Goal: Task Accomplishment & Management: Complete application form

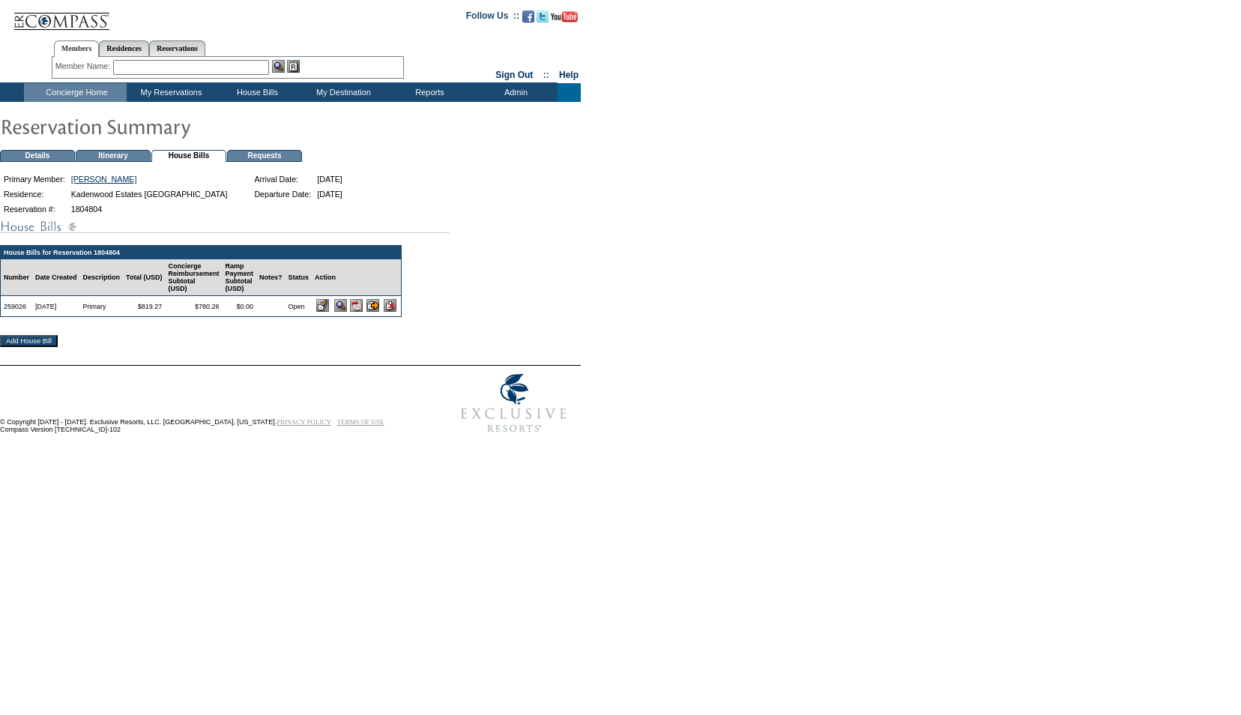
click at [363, 309] on img at bounding box center [356, 305] width 13 height 13
click at [379, 312] on input "image" at bounding box center [372, 305] width 13 height 13
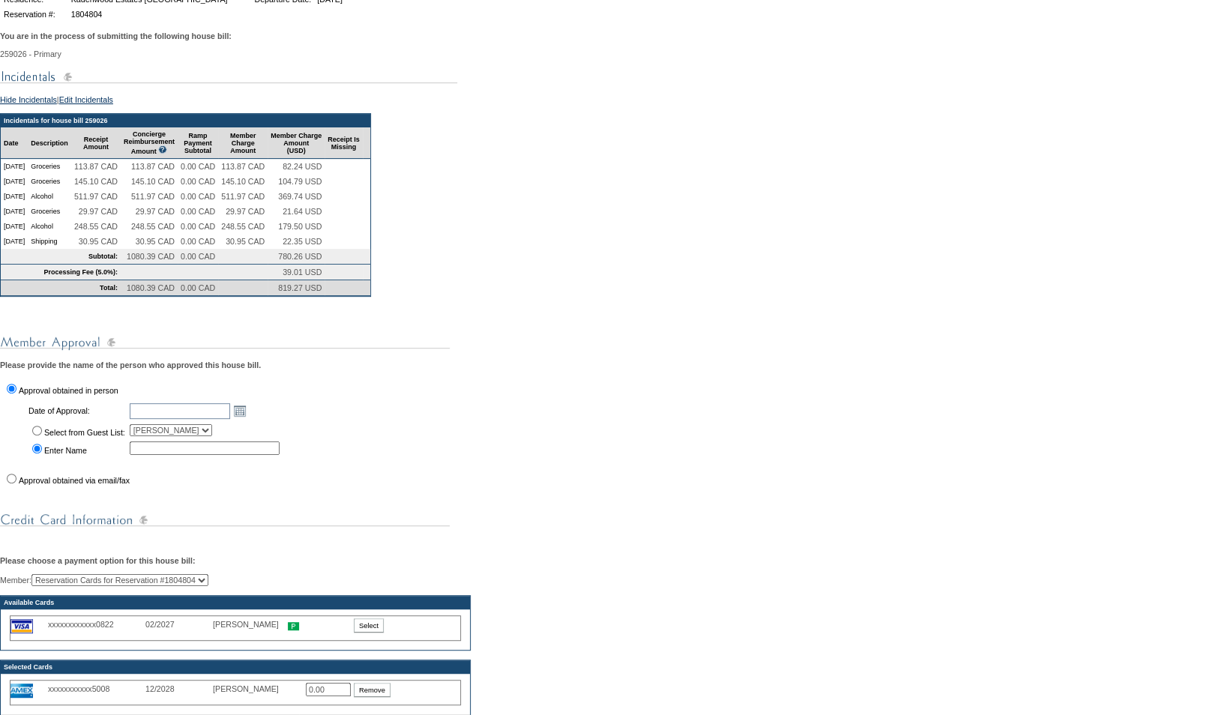
scroll to position [196, 0]
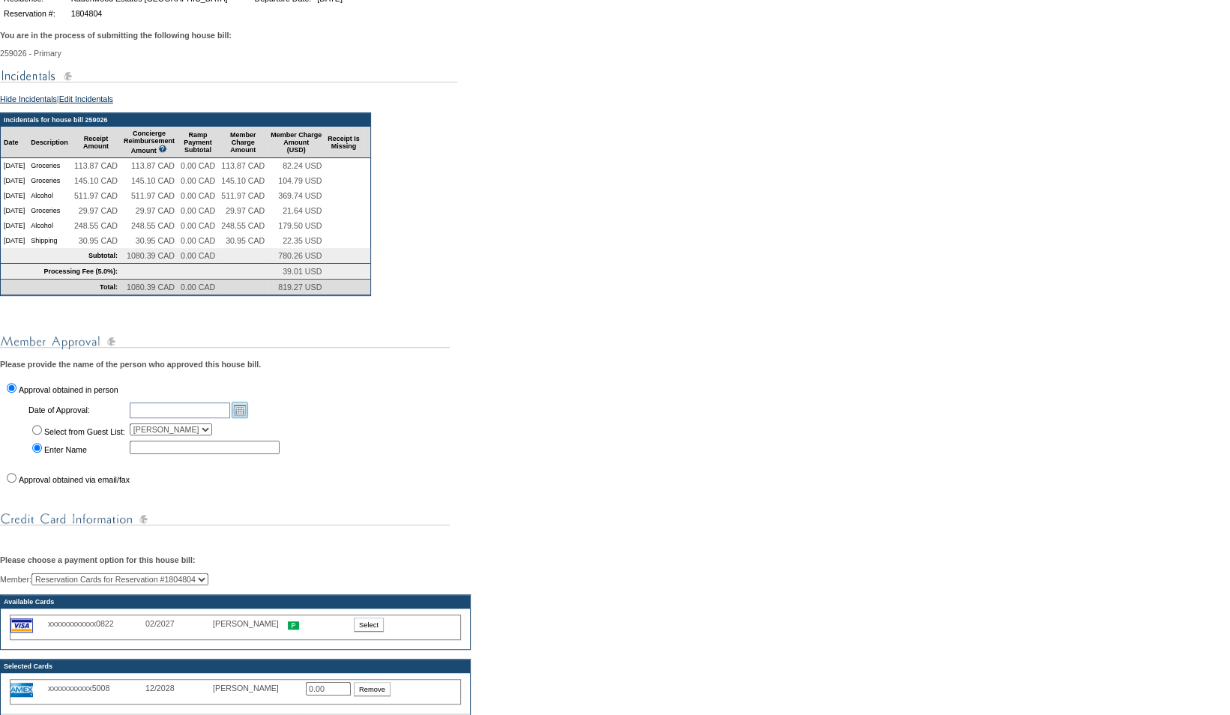
click at [248, 418] on link "Open the calendar popup." at bounding box center [240, 410] width 16 height 16
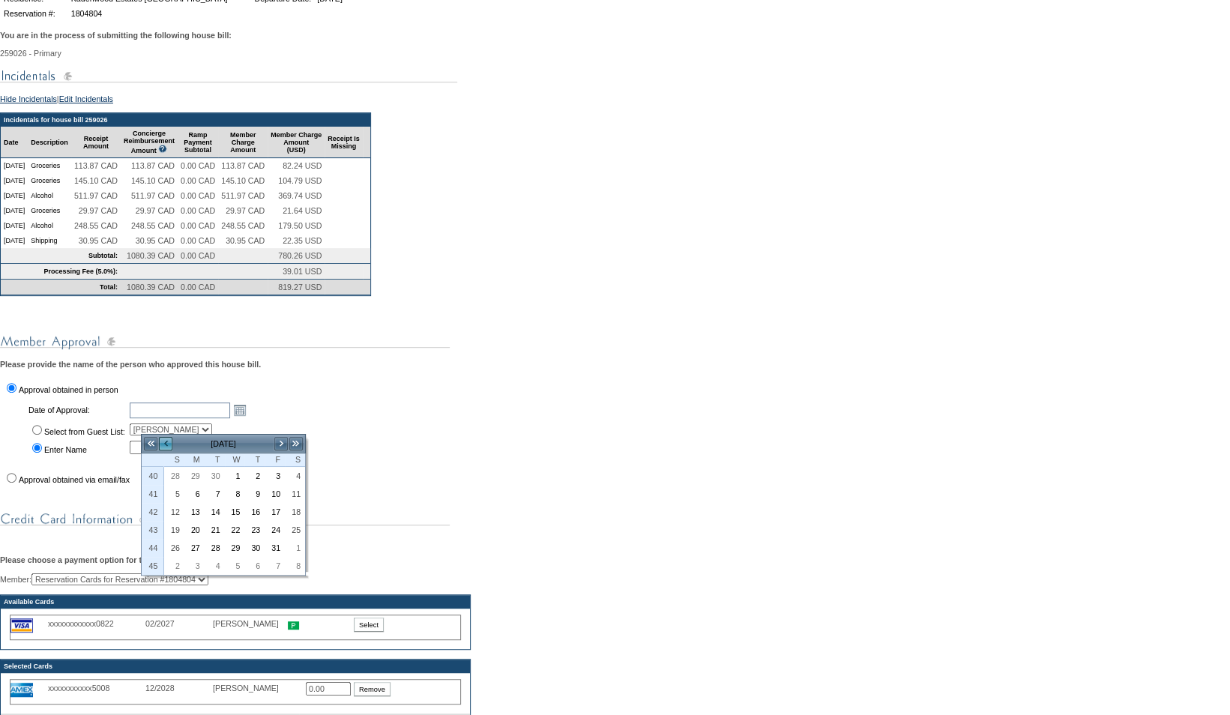
click at [165, 445] on link "<" at bounding box center [165, 443] width 15 height 15
click at [196, 528] on link "22" at bounding box center [194, 530] width 19 height 16
type input "[DATE]"
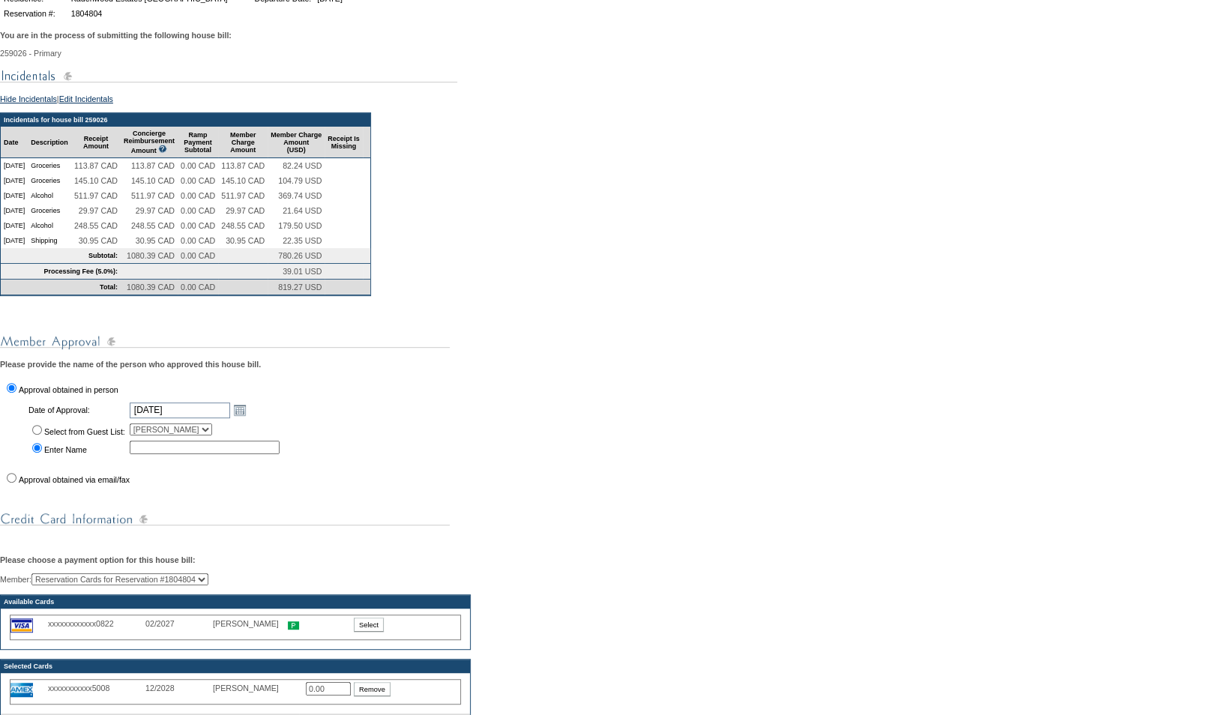
click at [349, 433] on div "You are in the process of submitting the following house bill: 259026 - Primary…" at bounding box center [615, 468] width 1230 height 892
click at [174, 454] on input "text" at bounding box center [205, 447] width 150 height 13
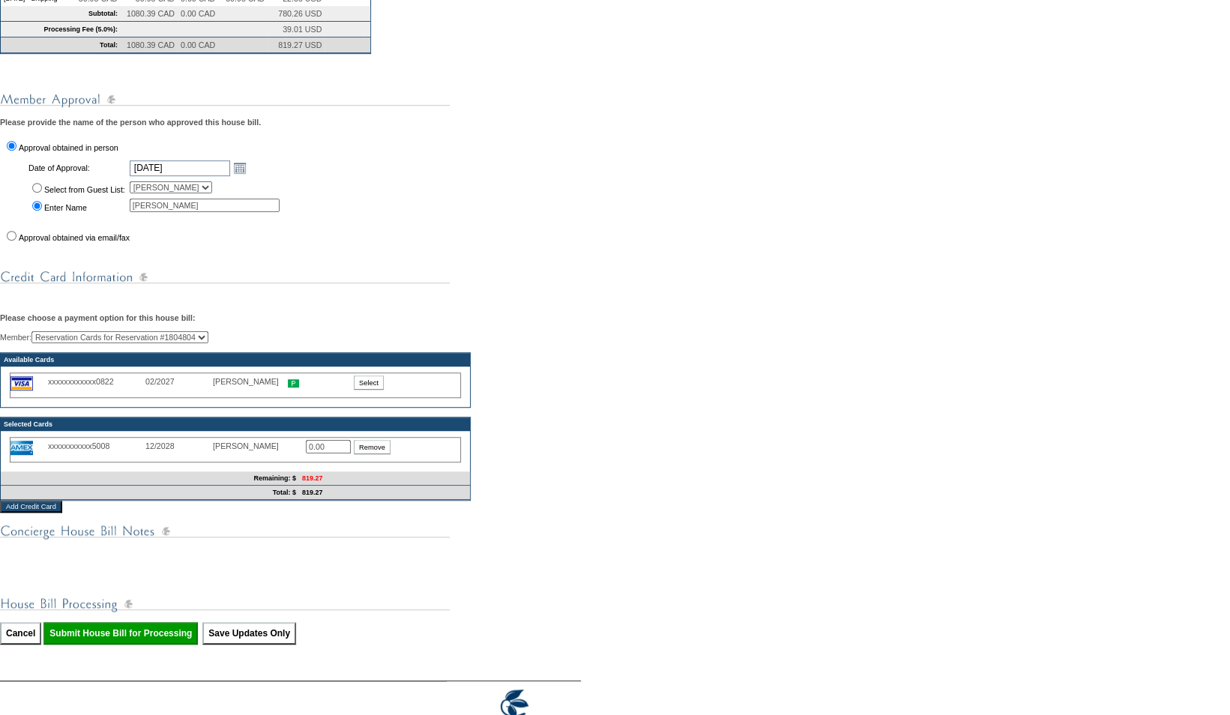
scroll to position [438, 0]
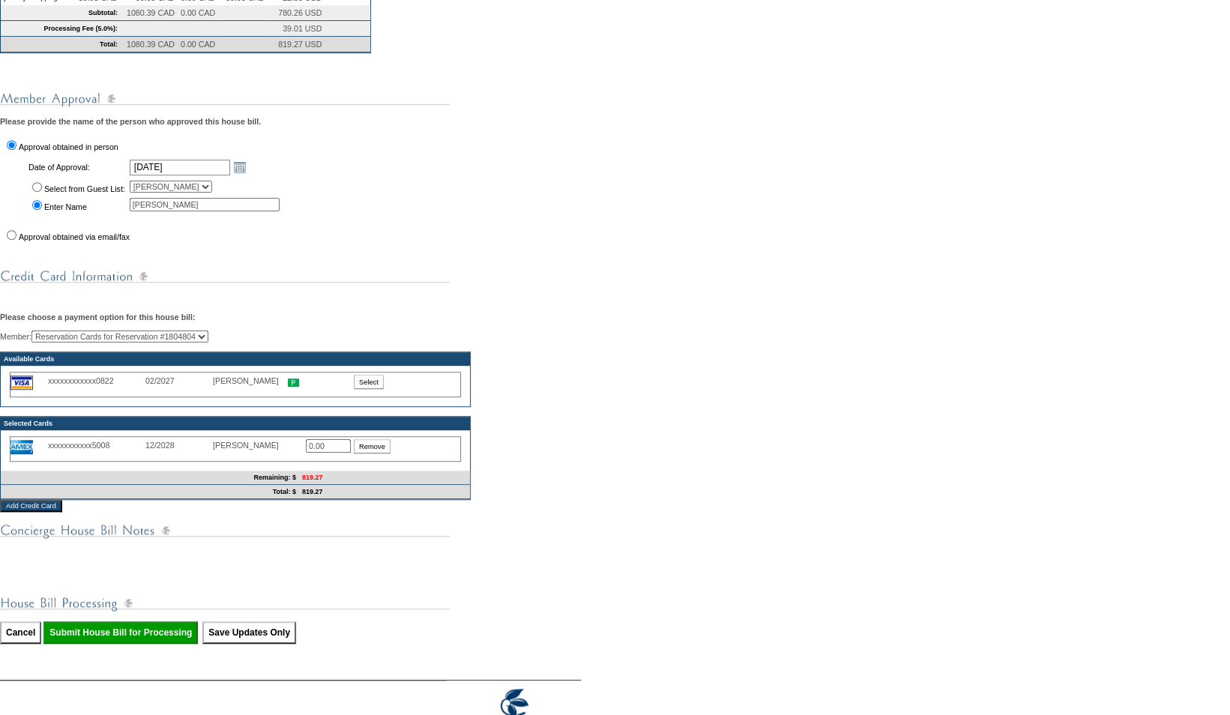
type input "[PERSON_NAME]"
click at [341, 453] on input "0.00" at bounding box center [328, 445] width 45 height 13
type input "0"
type input "819.27"
click at [654, 370] on div "Member: Reservation Cards for Reservation #1804804 [PERSON_NAME] (Primary) [PER…" at bounding box center [615, 415] width 1230 height 169
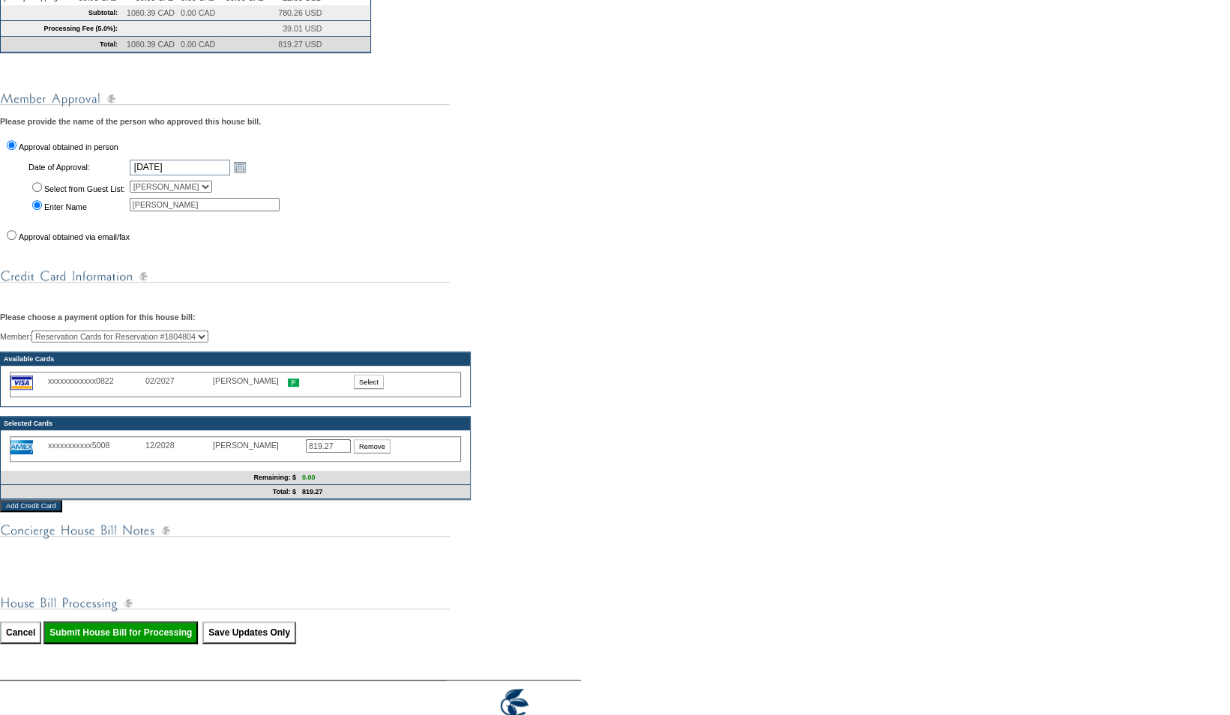
click at [624, 309] on div "You are in the process of submitting the following house bill: 259026 - Primary…" at bounding box center [615, 225] width 1230 height 892
click at [138, 644] on input "Submit House Bill for Processing" at bounding box center [120, 632] width 154 height 22
type input "Processing..."
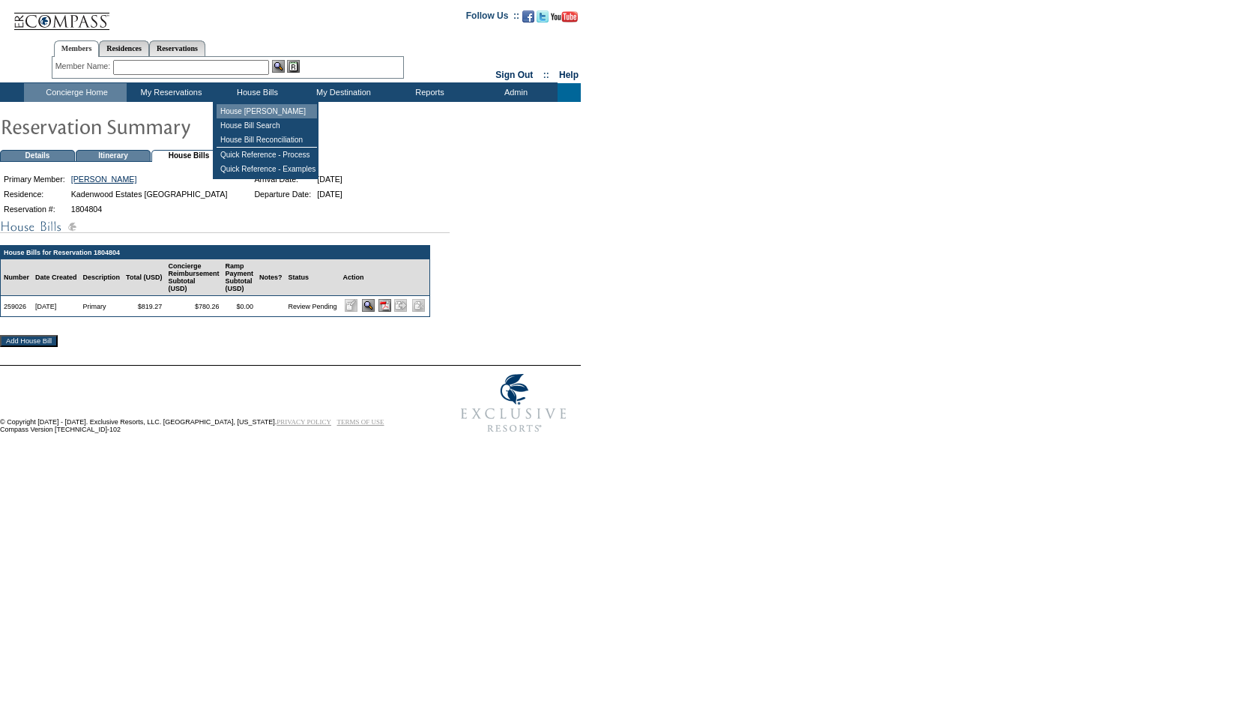
click at [263, 110] on td "House [PERSON_NAME]" at bounding box center [267, 111] width 100 height 14
